Goal: Task Accomplishment & Management: Use online tool/utility

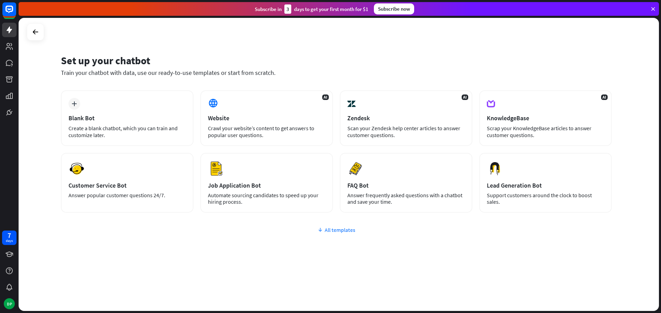
click at [340, 231] on div "All templates" at bounding box center [336, 230] width 550 height 7
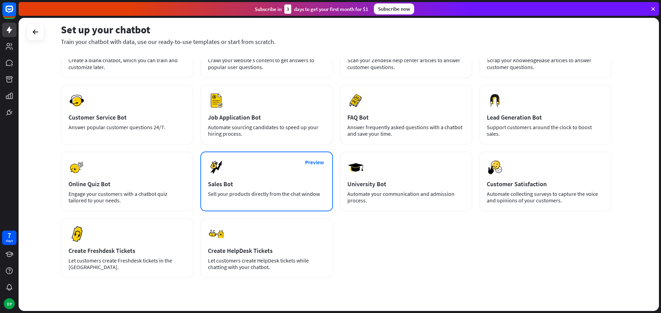
scroll to position [69, 0]
click at [259, 193] on div "Sell your products directly from the chat window" at bounding box center [266, 193] width 117 height 7
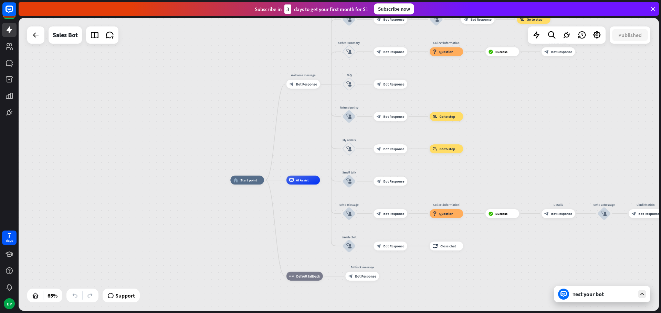
click at [587, 295] on div "Test your bot" at bounding box center [603, 294] width 62 height 7
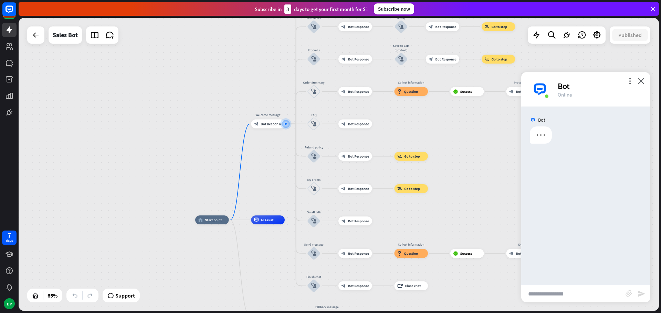
click at [575, 295] on input "text" at bounding box center [573, 294] width 104 height 17
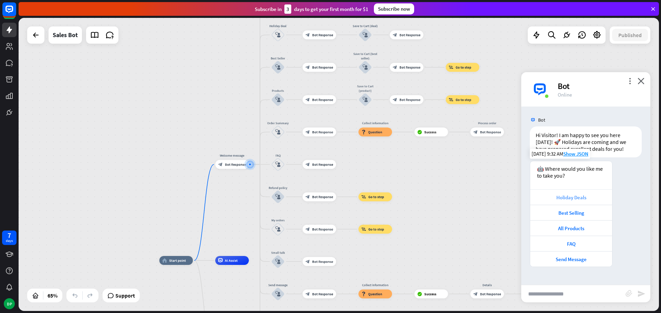
click at [575, 199] on div "Holiday Deals" at bounding box center [570, 197] width 75 height 7
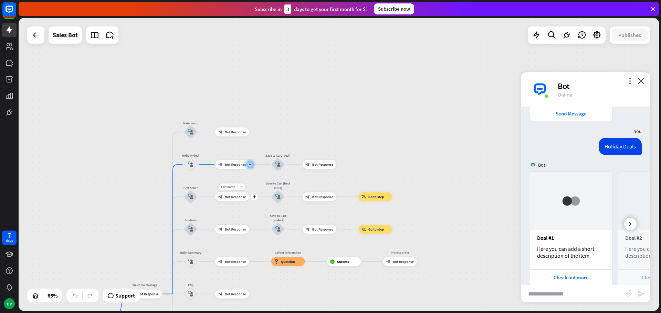
scroll to position [172, 0]
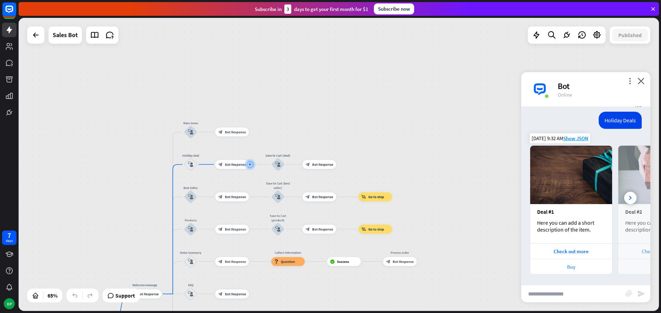
click at [576, 265] on div "Buy" at bounding box center [570, 267] width 75 height 7
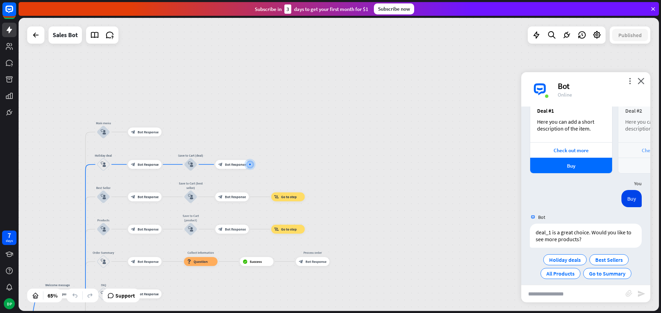
scroll to position [279, 0]
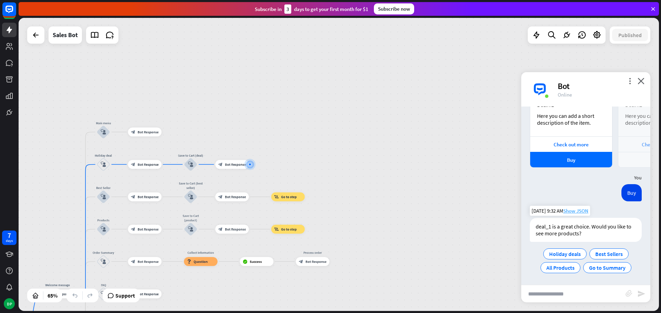
click at [576, 213] on span "Show JSON" at bounding box center [575, 211] width 25 height 7
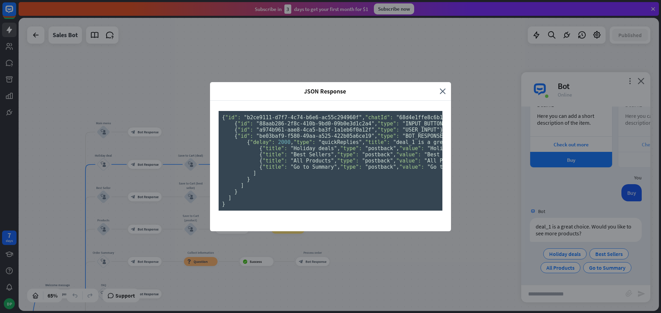
click at [479, 180] on div "JSON Response close { "id": "b2ce9111-d7f7-4c74-b6e6-ac55c294960f" , "chatId": …" at bounding box center [330, 156] width 661 height 313
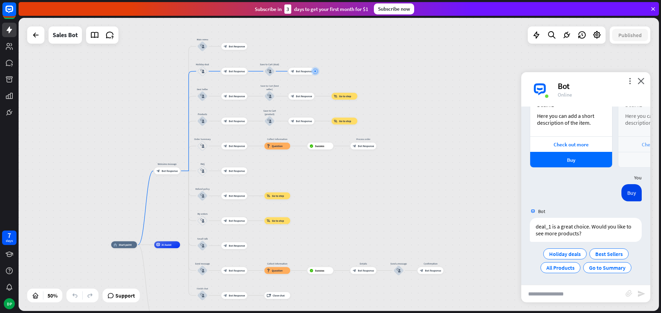
drag, startPoint x: 339, startPoint y: 213, endPoint x: 408, endPoint y: 101, distance: 131.7
click at [408, 101] on div "home_2 Start point Welcome message block_bot_response Bot Response Main menu bl…" at bounding box center [339, 164] width 640 height 293
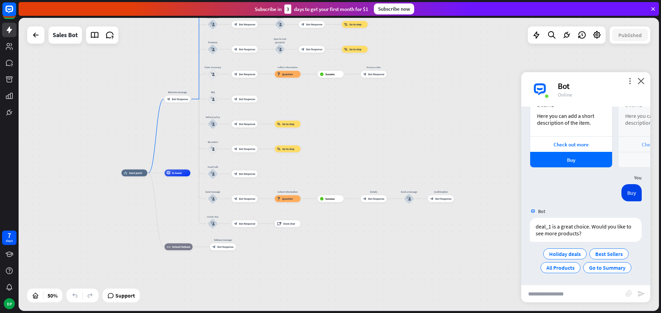
drag, startPoint x: 329, startPoint y: 199, endPoint x: 331, endPoint y: 142, distance: 57.5
click at [331, 142] on div "home_2 Start point Welcome message block_bot_response Bot Response Main menu bl…" at bounding box center [339, 164] width 640 height 293
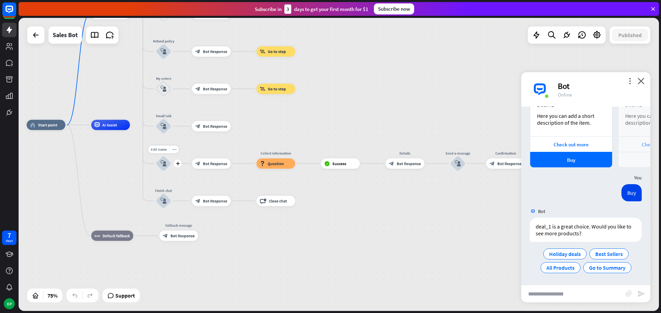
click at [166, 168] on div "block_user_input" at bounding box center [163, 163] width 15 height 15
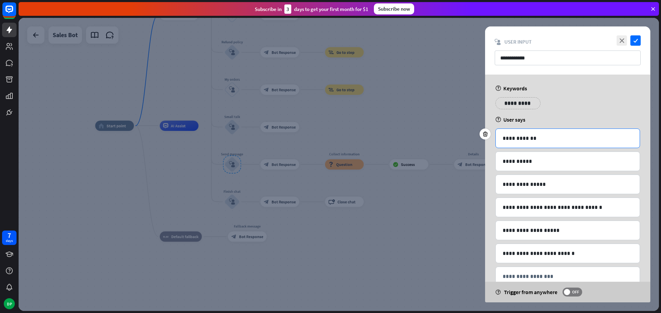
click at [545, 143] on div "**********" at bounding box center [567, 138] width 144 height 19
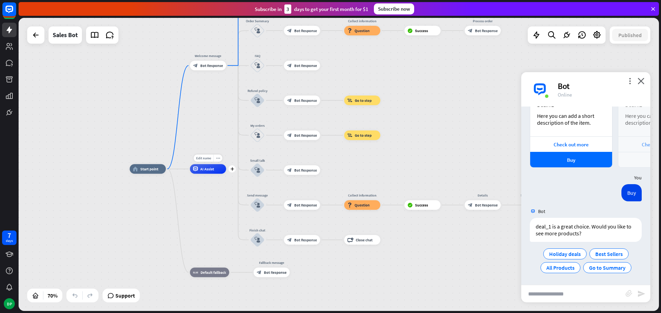
click at [214, 170] on span "AI Assist" at bounding box center [207, 169] width 14 height 5
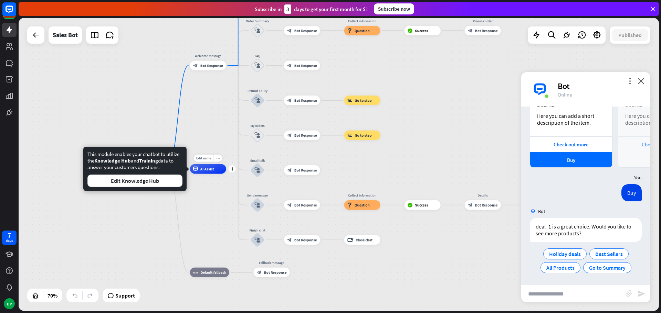
click at [214, 170] on span "AI Assist" at bounding box center [207, 169] width 14 height 5
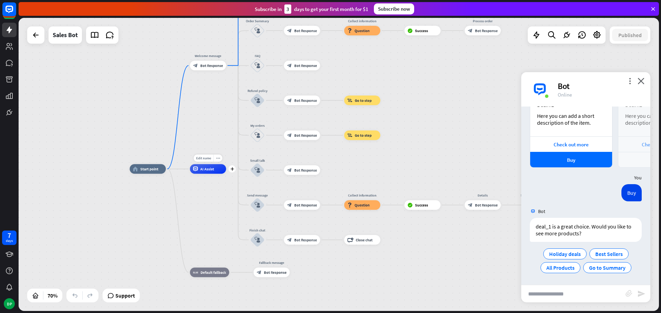
click at [213, 169] on span "AI Assist" at bounding box center [207, 169] width 14 height 5
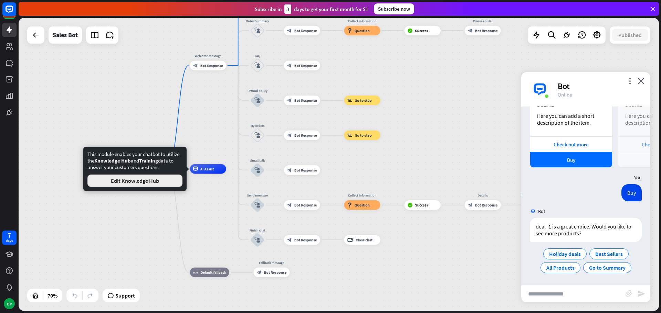
click at [161, 182] on button "Edit Knowledge Hub" at bounding box center [134, 181] width 95 height 12
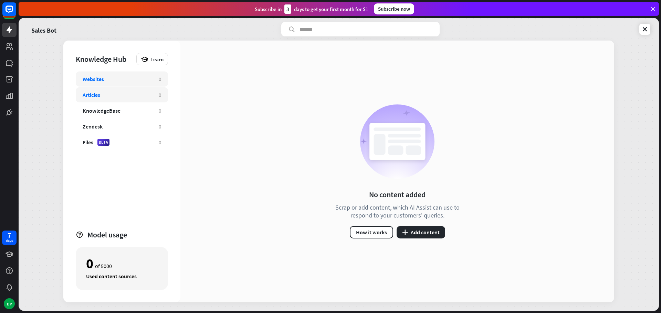
click at [98, 96] on div "Articles" at bounding box center [92, 95] width 18 height 7
click at [12, 33] on icon at bounding box center [9, 30] width 8 height 8
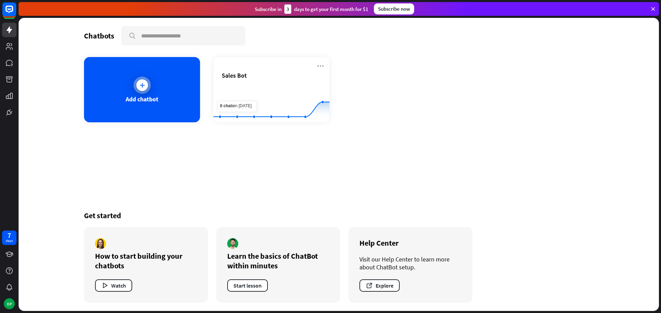
click at [129, 106] on div "Add chatbot" at bounding box center [142, 89] width 116 height 65
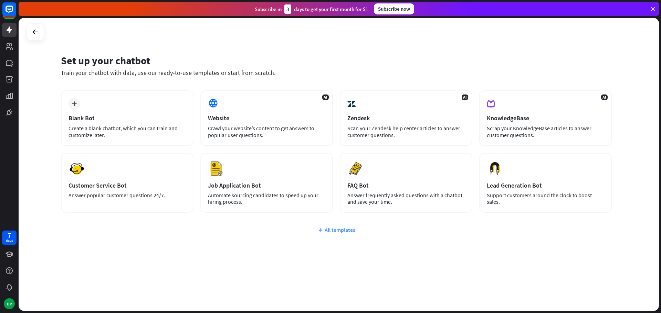
click at [344, 232] on div "All templates" at bounding box center [336, 230] width 550 height 7
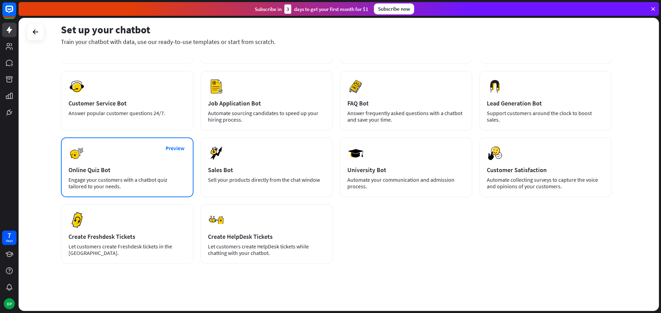
scroll to position [83, 0]
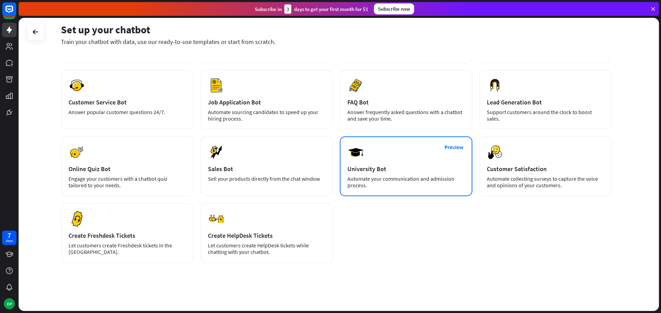
click at [405, 184] on div "Automate your communication and admission process." at bounding box center [405, 182] width 117 height 13
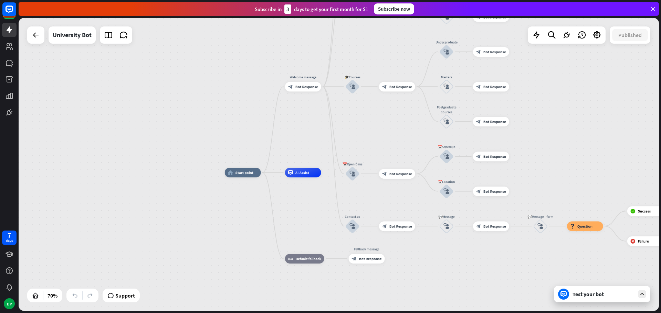
click at [586, 298] on div "Test your bot" at bounding box center [603, 294] width 62 height 7
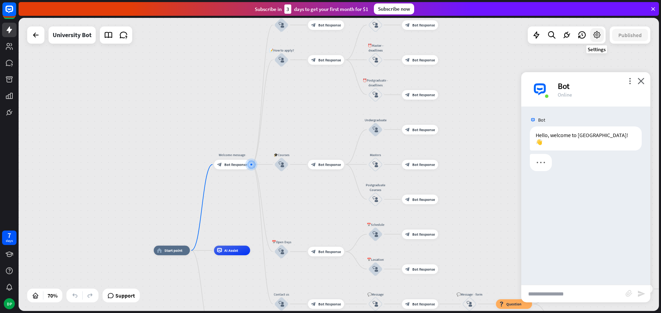
click at [595, 40] on div at bounding box center [597, 35] width 14 height 14
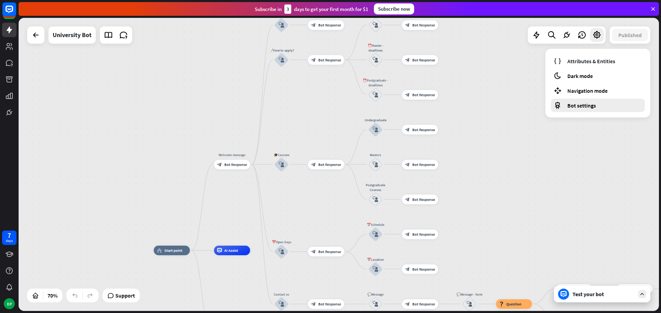
click at [592, 104] on span "Bot settings" at bounding box center [581, 105] width 29 height 7
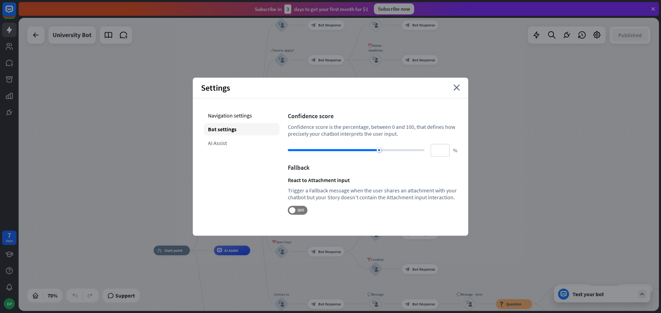
click at [219, 140] on div "AI Assist" at bounding box center [242, 143] width 76 height 12
type input "**"
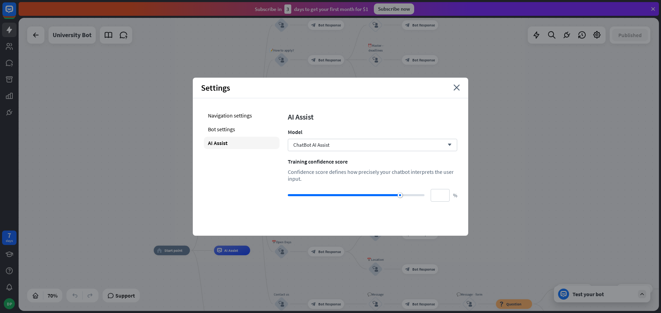
click at [303, 135] on div "Model" at bounding box center [372, 132] width 169 height 7
click at [309, 143] on span "ChatBot AI Assist" at bounding box center [311, 145] width 36 height 7
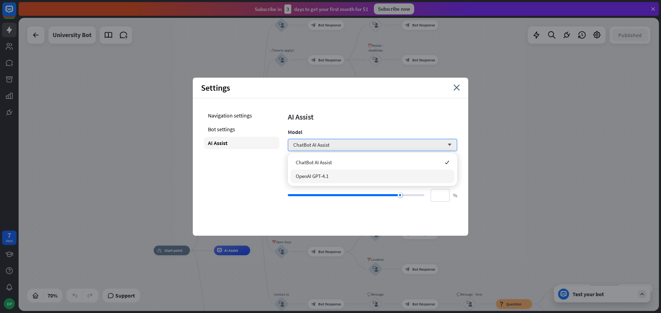
click at [328, 179] on span "OpenAI GPT-4.1" at bounding box center [312, 176] width 33 height 7
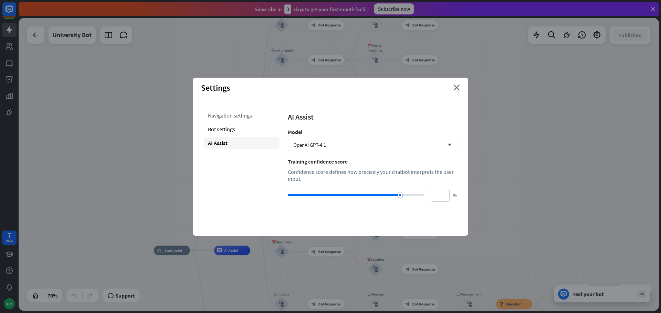
click at [239, 117] on div "Navigation settings" at bounding box center [242, 115] width 76 height 12
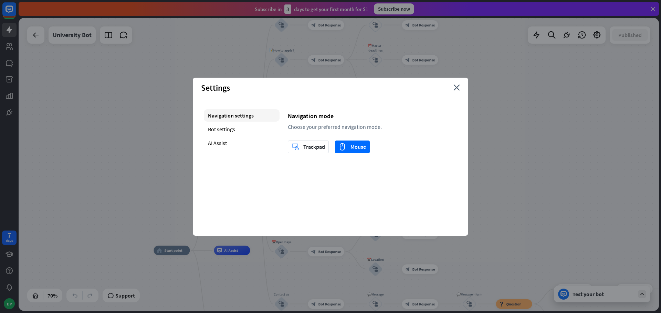
click at [461, 90] on div "Settings close" at bounding box center [330, 88] width 275 height 21
click at [455, 88] on icon "close" at bounding box center [456, 88] width 7 height 6
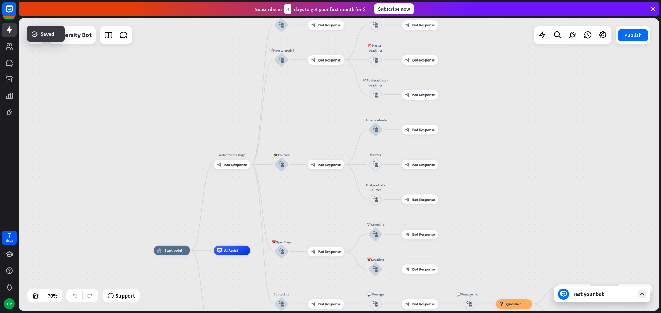
click at [600, 293] on div "Test your bot" at bounding box center [603, 294] width 62 height 7
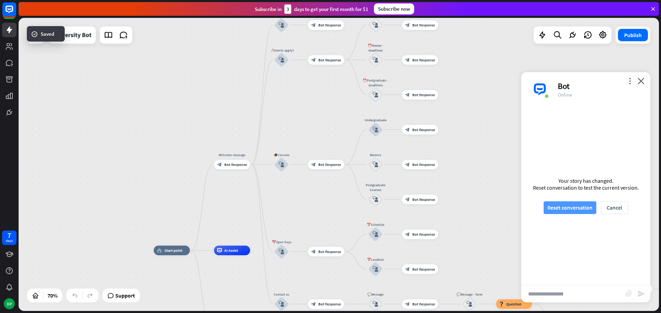
click at [576, 205] on button "Reset conversation" at bounding box center [569, 208] width 53 height 13
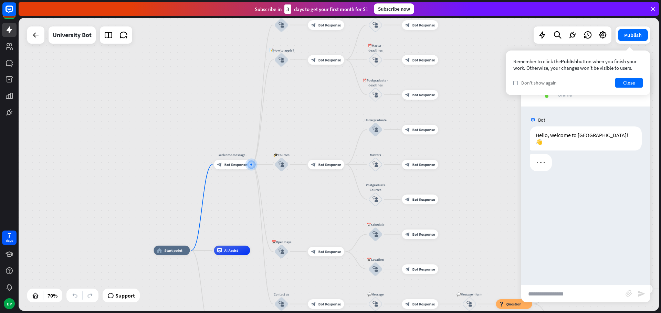
click at [544, 82] on span "Don't show again" at bounding box center [538, 83] width 35 height 6
click at [570, 297] on input "text" at bounding box center [573, 294] width 104 height 17
click at [564, 180] on span "🎓Courses" at bounding box center [558, 183] width 26 height 7
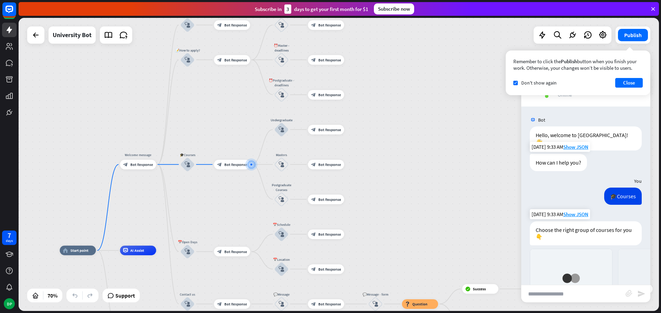
scroll to position [126, 0]
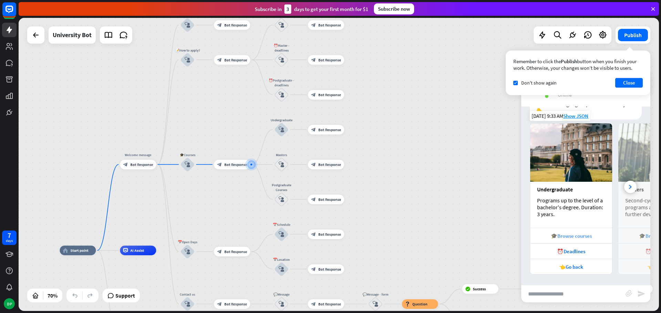
click at [589, 239] on div "🎓Browse courses" at bounding box center [571, 235] width 82 height 15
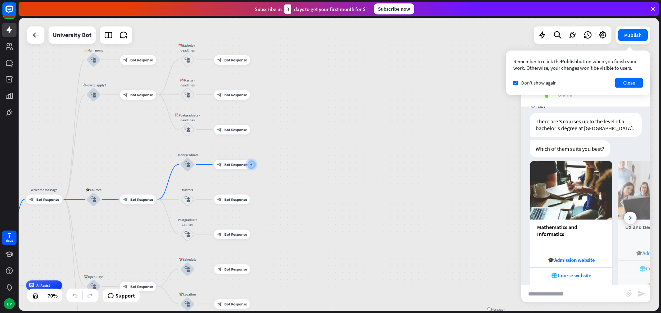
scroll to position [362, 0]
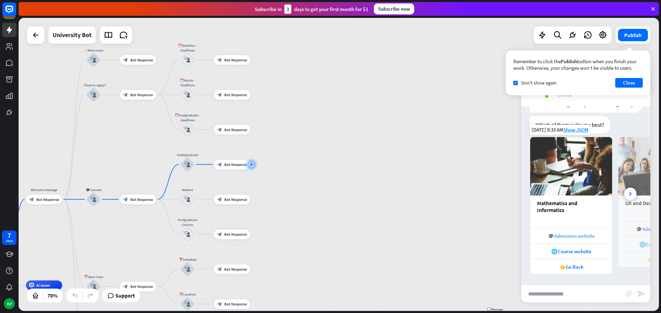
click at [586, 238] on div "🎓Admission website" at bounding box center [570, 236] width 75 height 7
click at [626, 192] on div at bounding box center [630, 194] width 12 height 12
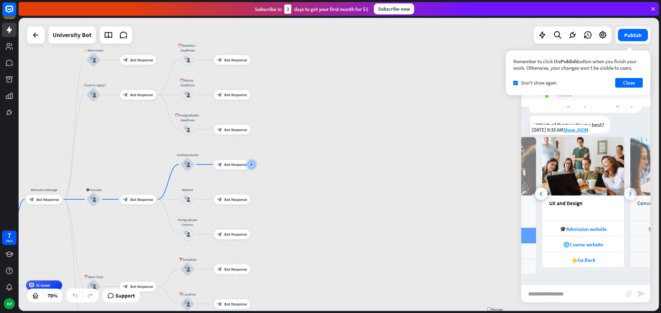
click at [626, 192] on div at bounding box center [630, 194] width 12 height 12
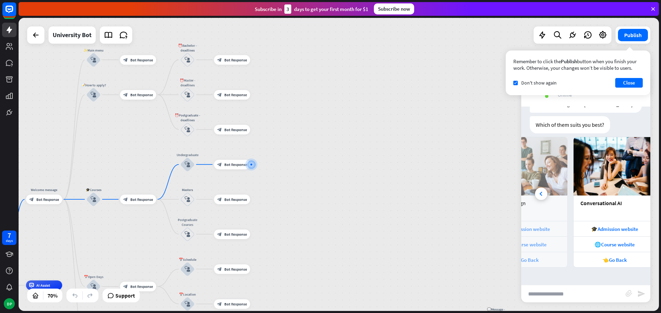
scroll to position [0, 152]
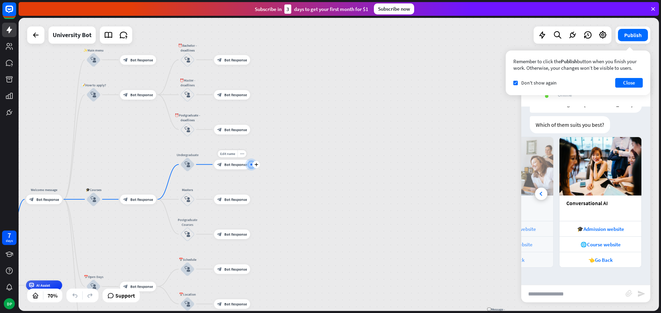
click at [230, 163] on span "Bot Response" at bounding box center [235, 164] width 23 height 5
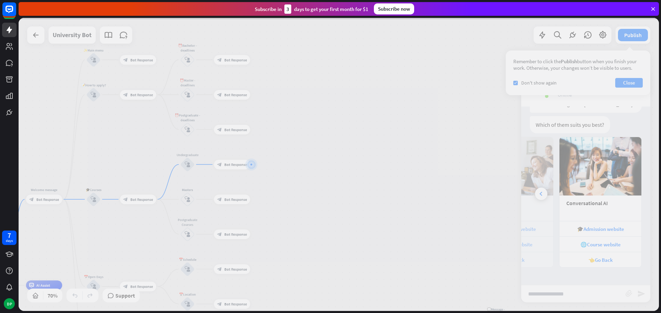
click at [230, 163] on div at bounding box center [339, 164] width 640 height 293
